Goal: Information Seeking & Learning: Learn about a topic

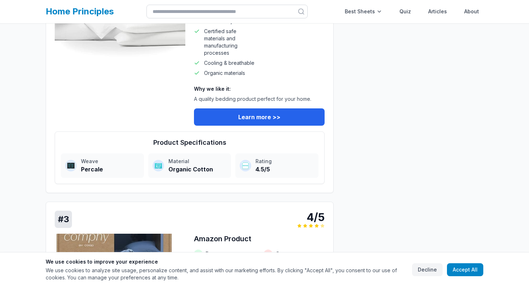
scroll to position [275, 0]
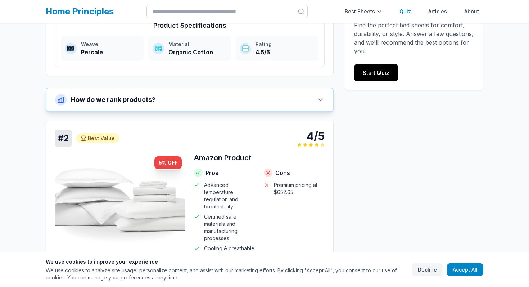
click at [410, 13] on link "Quiz" at bounding box center [405, 11] width 20 height 14
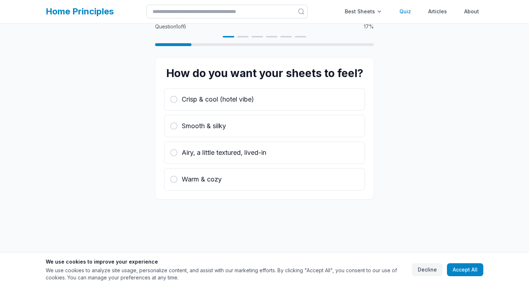
scroll to position [23, 0]
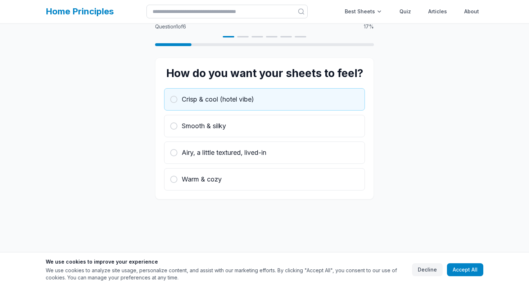
click at [236, 108] on button "Crisp & cool (hotel vibe)" at bounding box center [264, 99] width 201 height 22
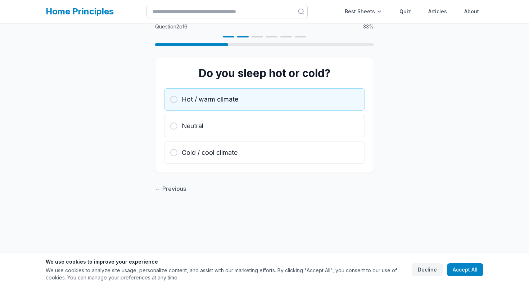
click at [236, 104] on button "Hot / warm climate" at bounding box center [264, 99] width 201 height 22
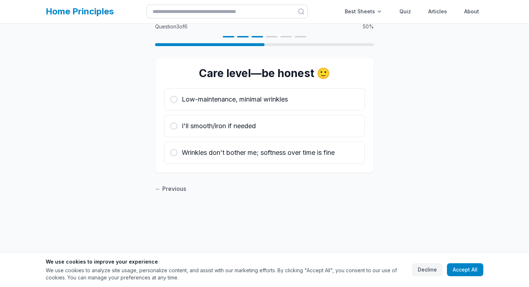
click at [236, 104] on button "Low-maintenance, minimal wrinkles" at bounding box center [264, 99] width 201 height 22
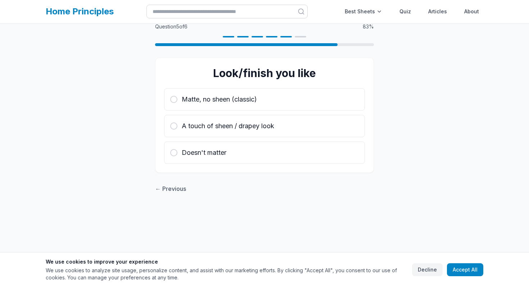
click at [236, 104] on button "Matte, no sheen (classic)" at bounding box center [264, 99] width 201 height 22
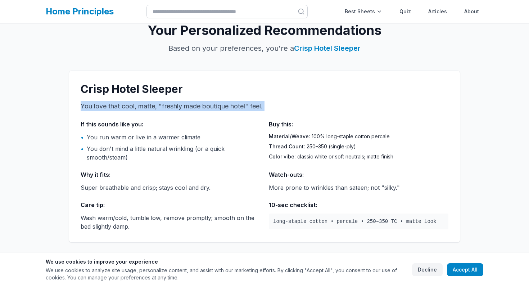
click at [236, 104] on p "You love that cool, matte, "freshly made boutique hotel" feel." at bounding box center [265, 106] width 368 height 10
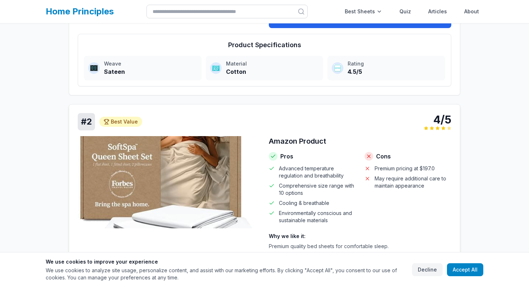
scroll to position [464, 0]
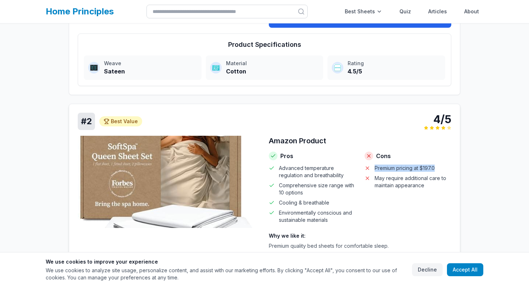
drag, startPoint x: 437, startPoint y: 166, endPoint x: 375, endPoint y: 171, distance: 62.0
click at [375, 171] on li "Premium pricing at $197.0" at bounding box center [407, 167] width 87 height 7
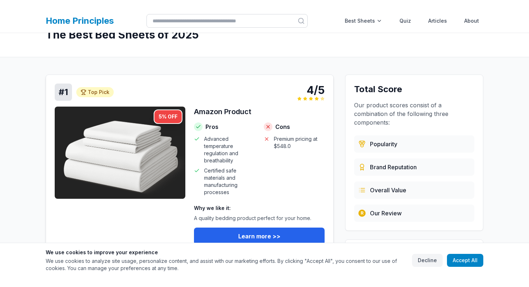
scroll to position [37, 0]
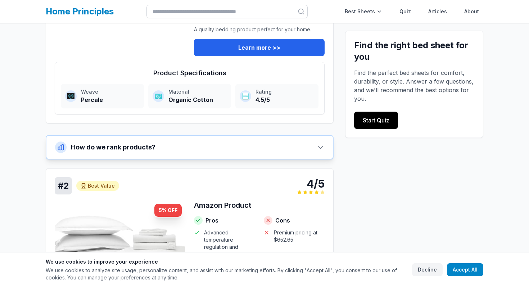
scroll to position [238, 0]
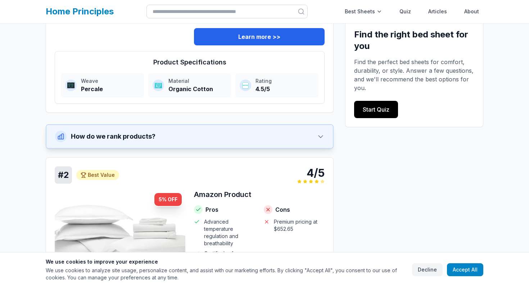
click at [279, 132] on button "How do we rank products?" at bounding box center [189, 136] width 286 height 23
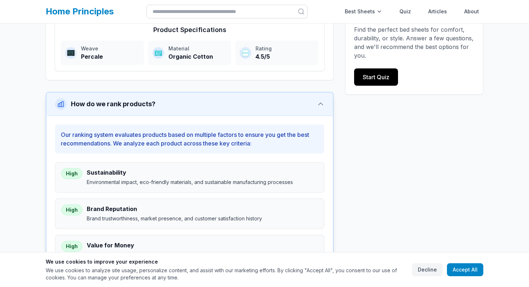
scroll to position [277, 0]
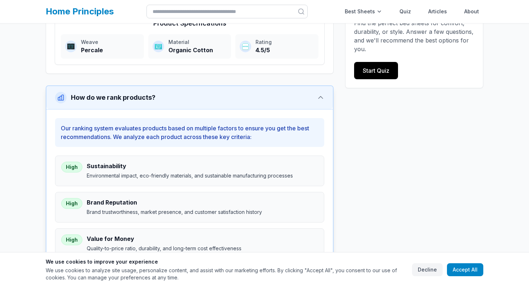
drag, startPoint x: 167, startPoint y: 98, endPoint x: 83, endPoint y: 102, distance: 83.9
click at [83, 102] on button "How do we rank products?" at bounding box center [189, 97] width 286 height 23
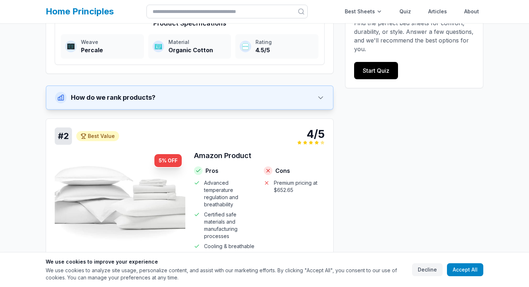
drag, startPoint x: 71, startPoint y: 98, endPoint x: 147, endPoint y: 100, distance: 76.3
click at [147, 100] on div "How do we rank products?" at bounding box center [105, 98] width 100 height 12
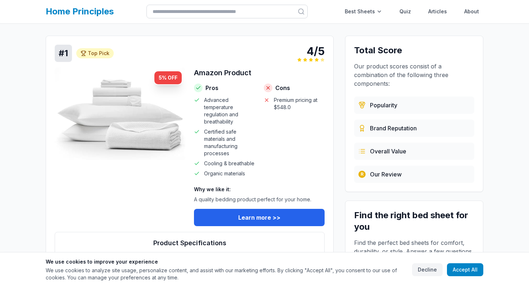
scroll to position [0, 0]
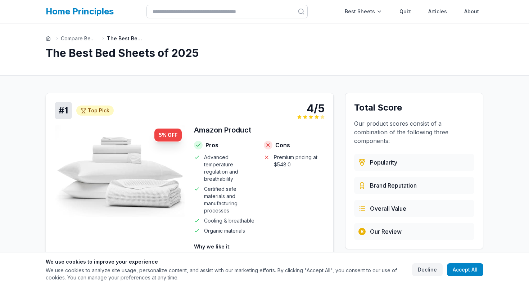
click at [153, 153] on img at bounding box center [120, 171] width 131 height 92
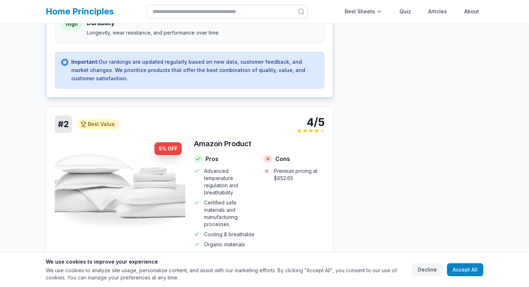
scroll to position [680, 0]
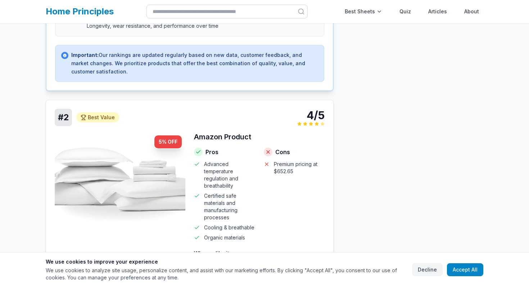
click at [112, 155] on img at bounding box center [120, 178] width 131 height 92
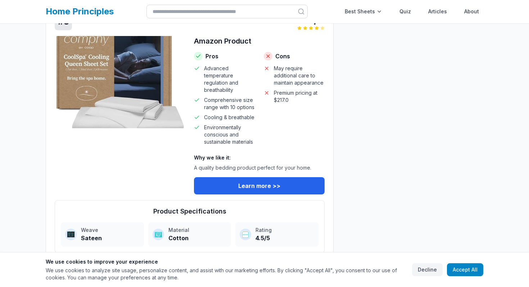
scroll to position [1053, 0]
